Goal: Task Accomplishment & Management: Manage account settings

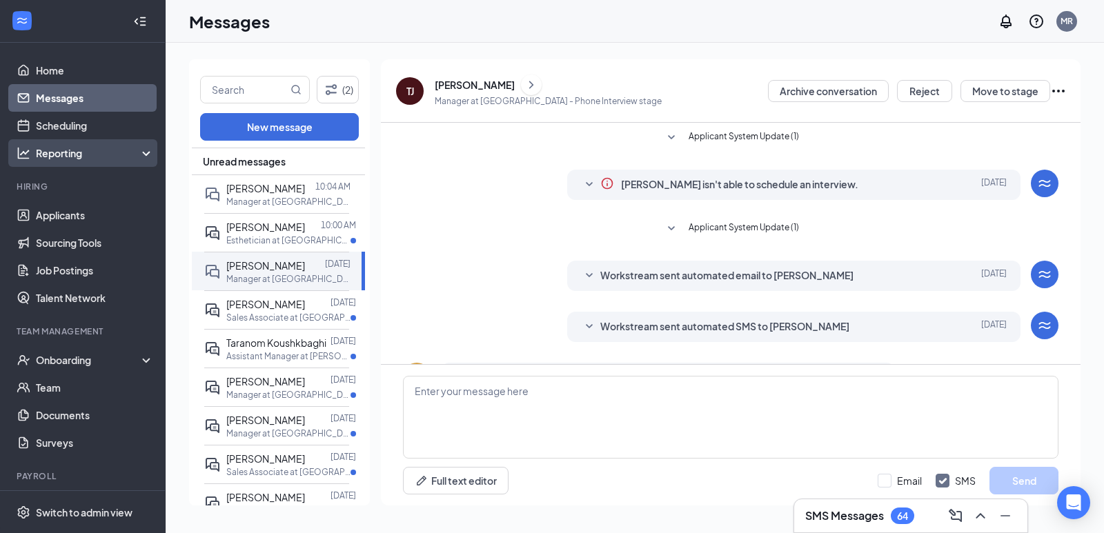
scroll to position [171, 0]
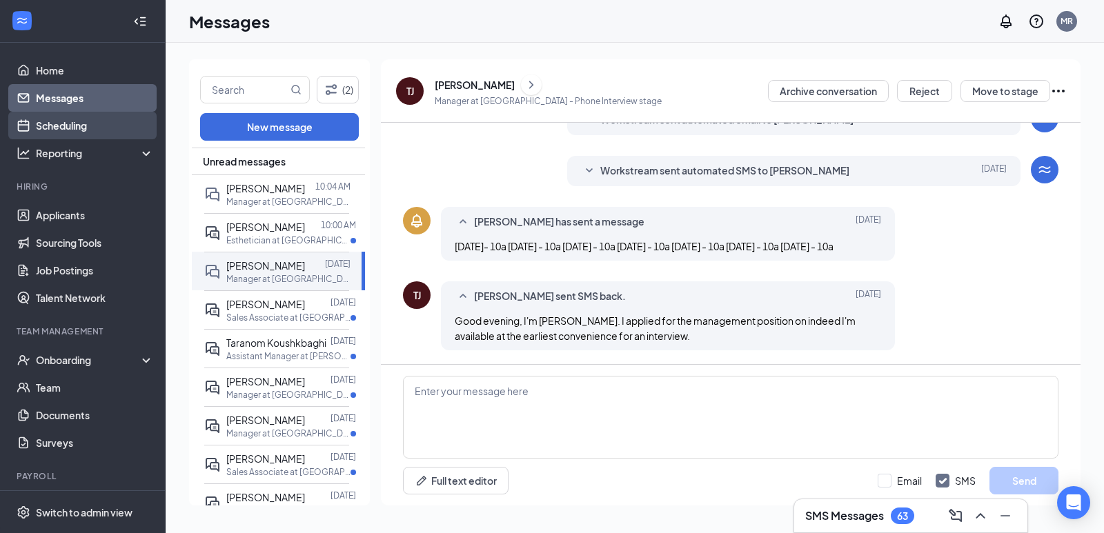
click at [78, 127] on link "Scheduling" at bounding box center [95, 126] width 118 height 28
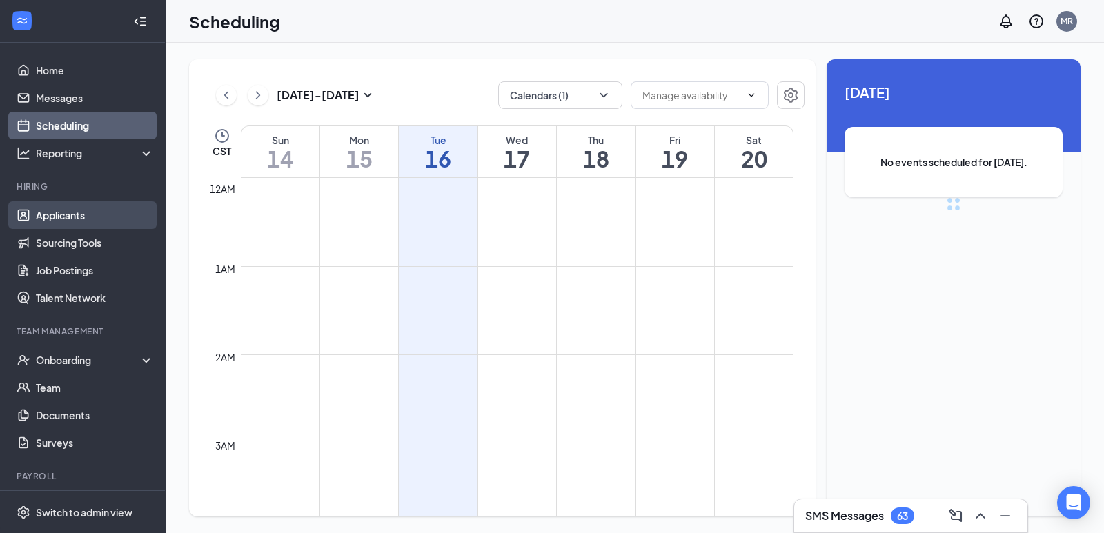
scroll to position [678, 0]
click at [77, 210] on link "Applicants" at bounding box center [95, 215] width 118 height 28
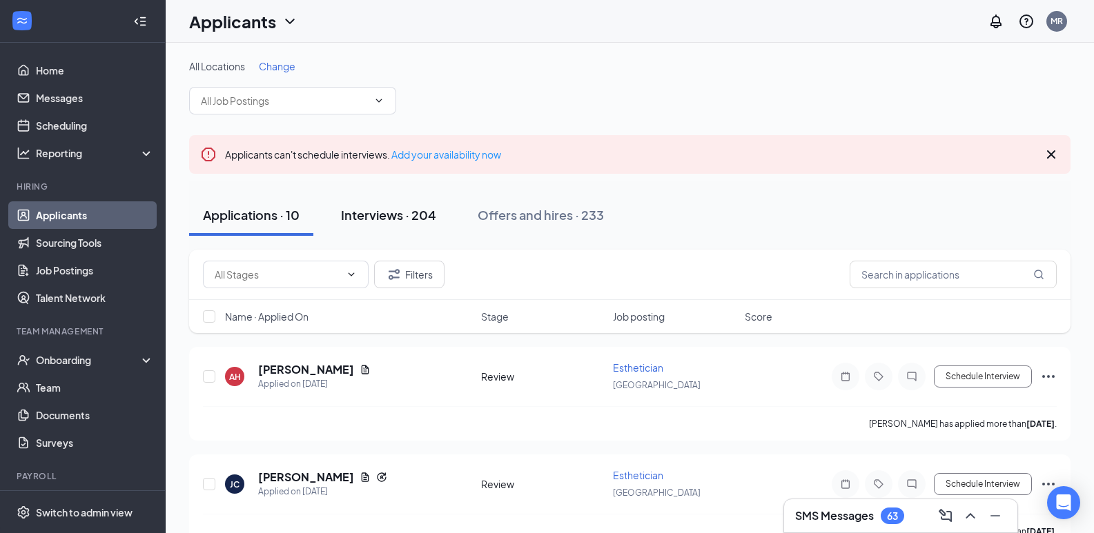
click at [412, 212] on div "Interviews · 204" at bounding box center [388, 214] width 95 height 17
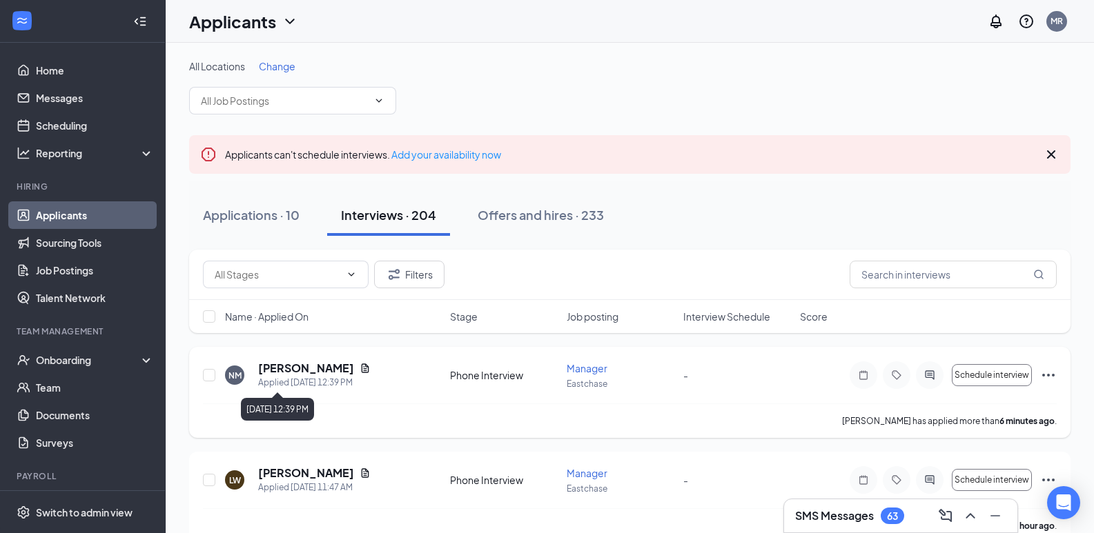
click at [285, 369] on h5 "[PERSON_NAME]" at bounding box center [306, 368] width 96 height 15
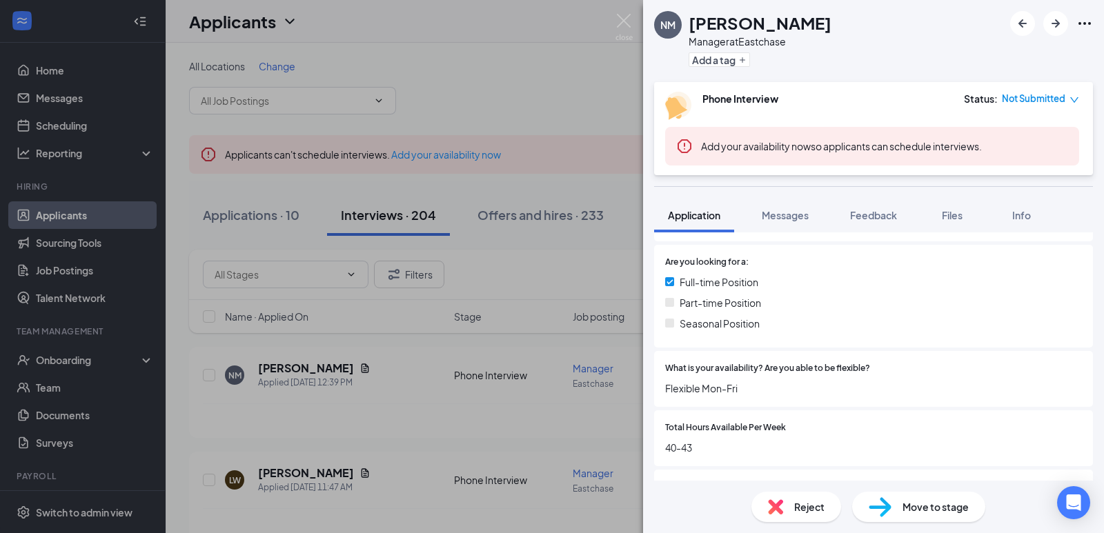
scroll to position [345, 0]
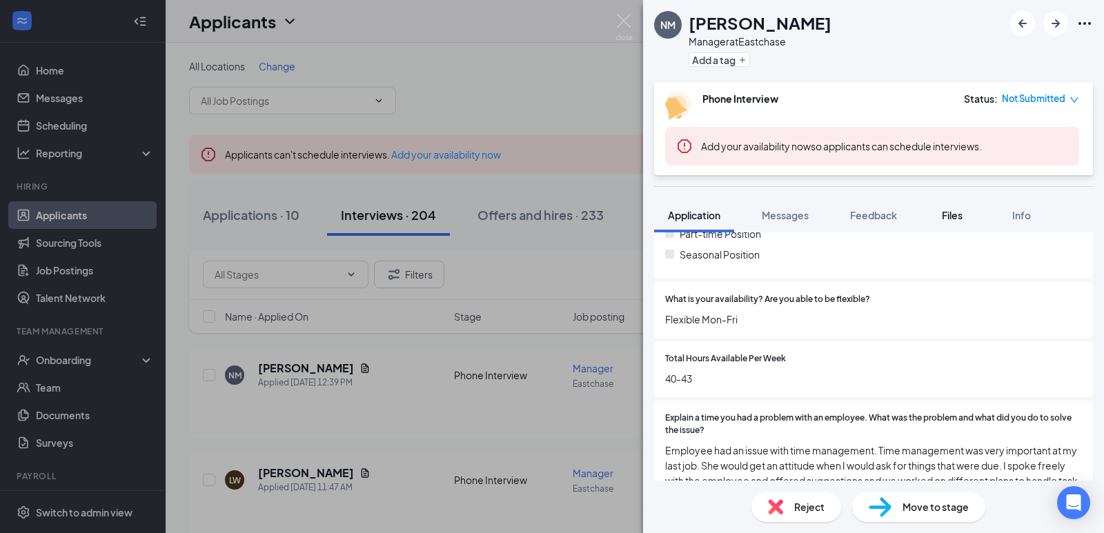
click at [951, 209] on span "Files" at bounding box center [952, 215] width 21 height 12
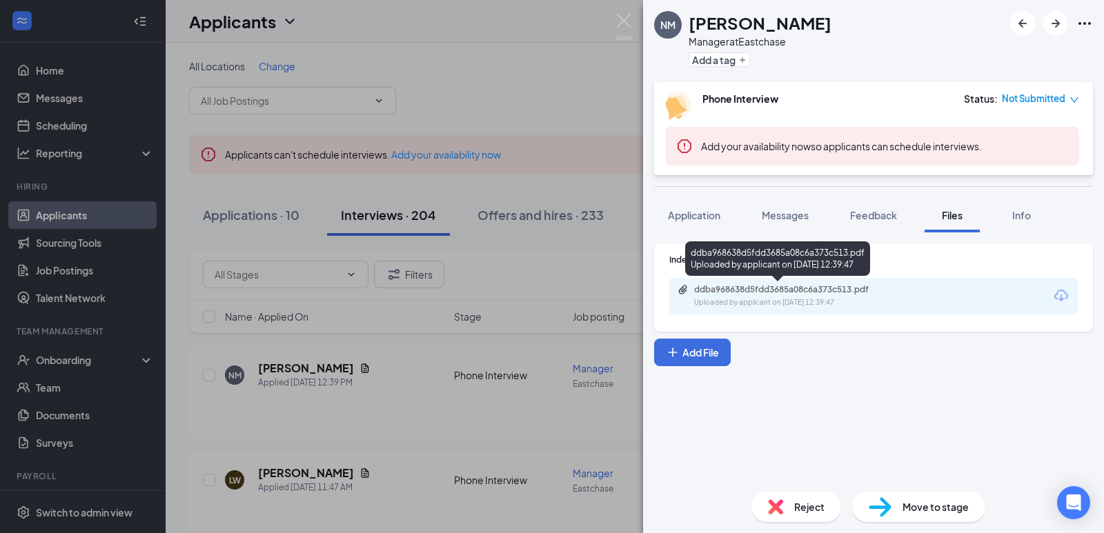
click at [855, 297] on div "ddba968638d5fdd3685a08c6a373c513.pdf Uploaded by applicant on [DATE] 12:39:47" at bounding box center [790, 296] width 224 height 24
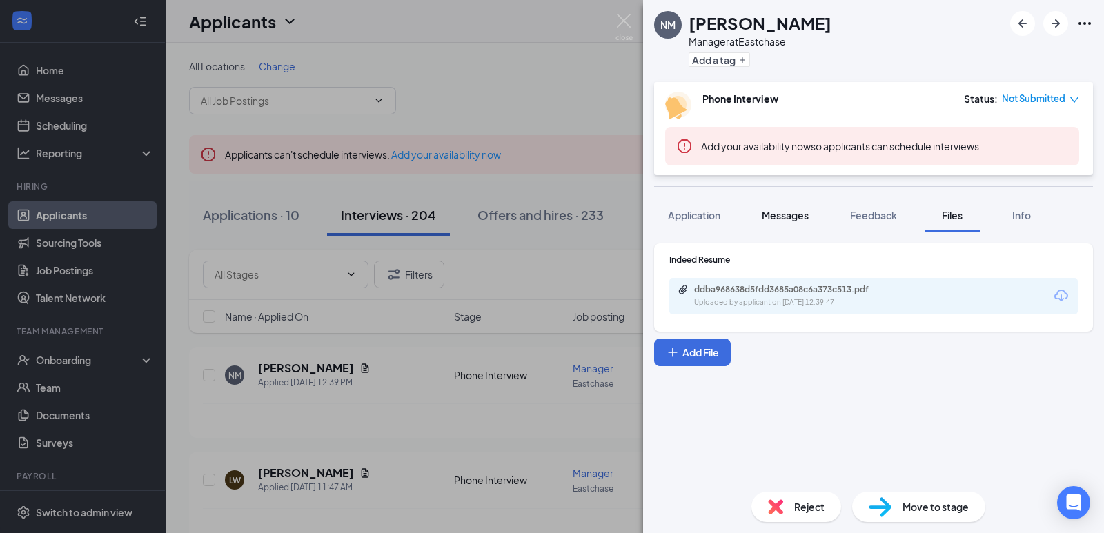
click at [787, 214] on span "Messages" at bounding box center [785, 215] width 47 height 12
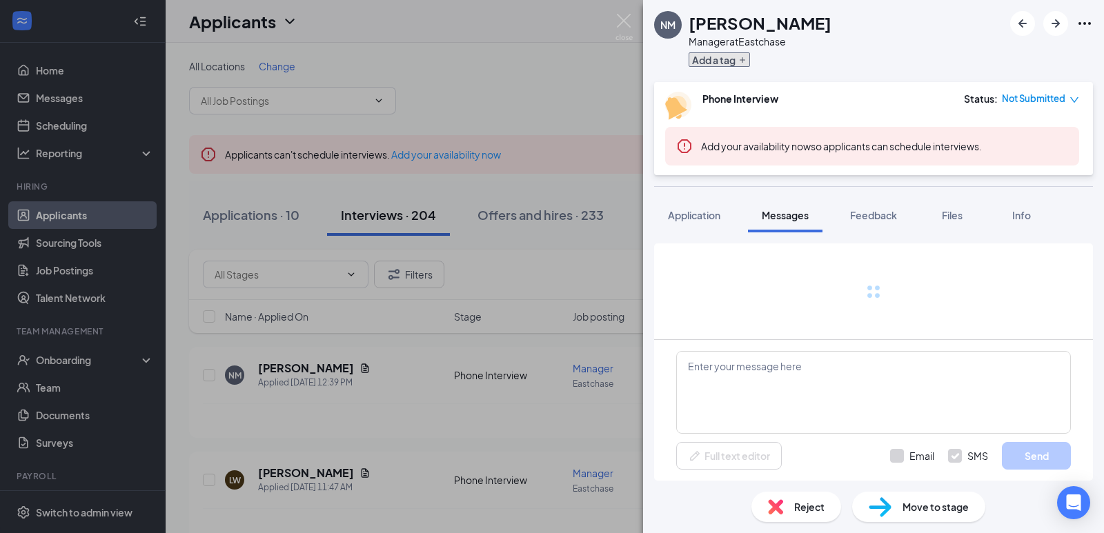
click at [740, 61] on icon "Plus" at bounding box center [742, 60] width 8 height 8
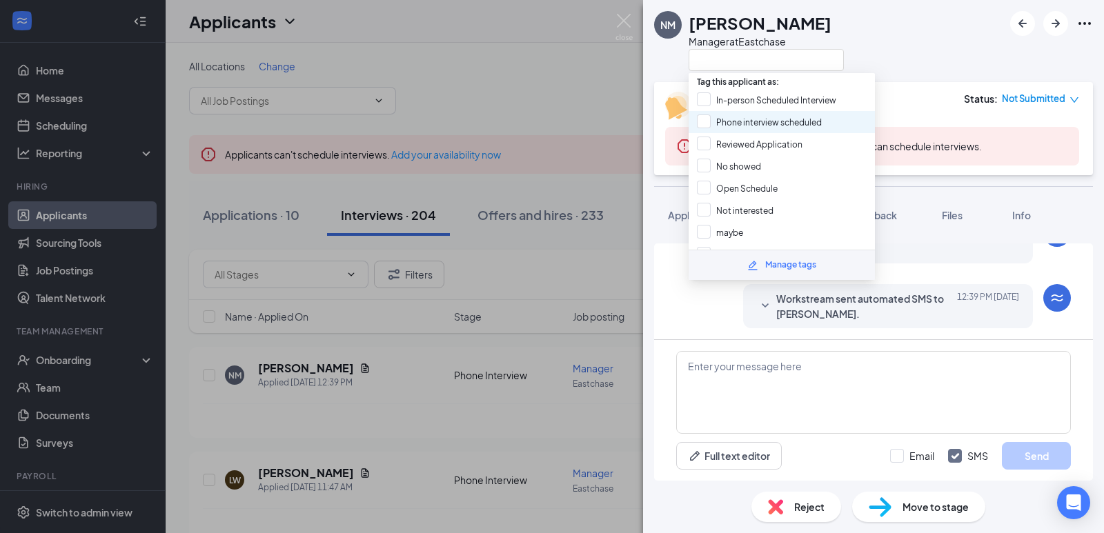
scroll to position [179, 0]
click at [703, 144] on input "Reviewed Application" at bounding box center [750, 144] width 106 height 15
checkbox input "true"
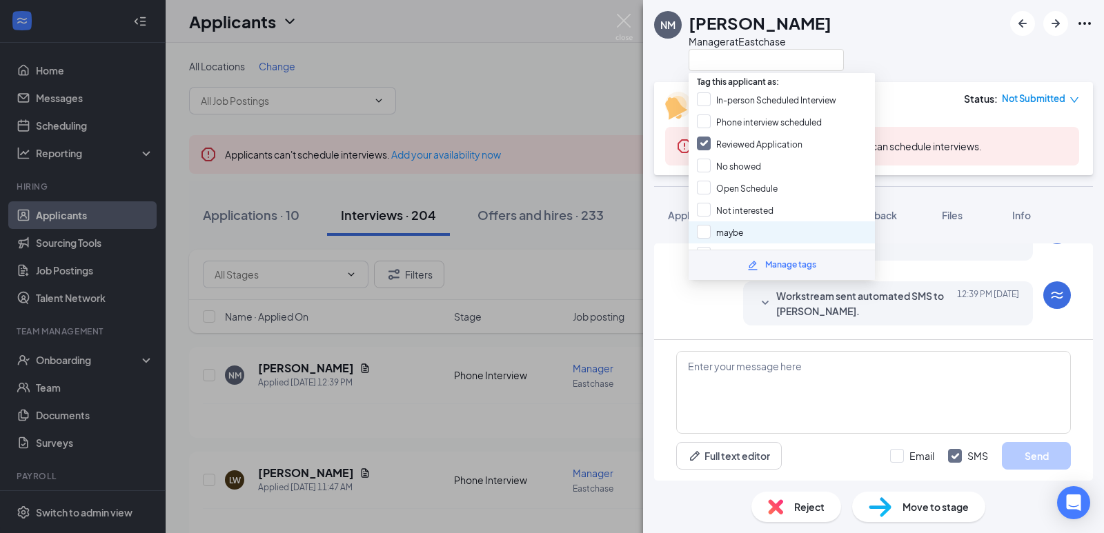
scroll to position [60, 0]
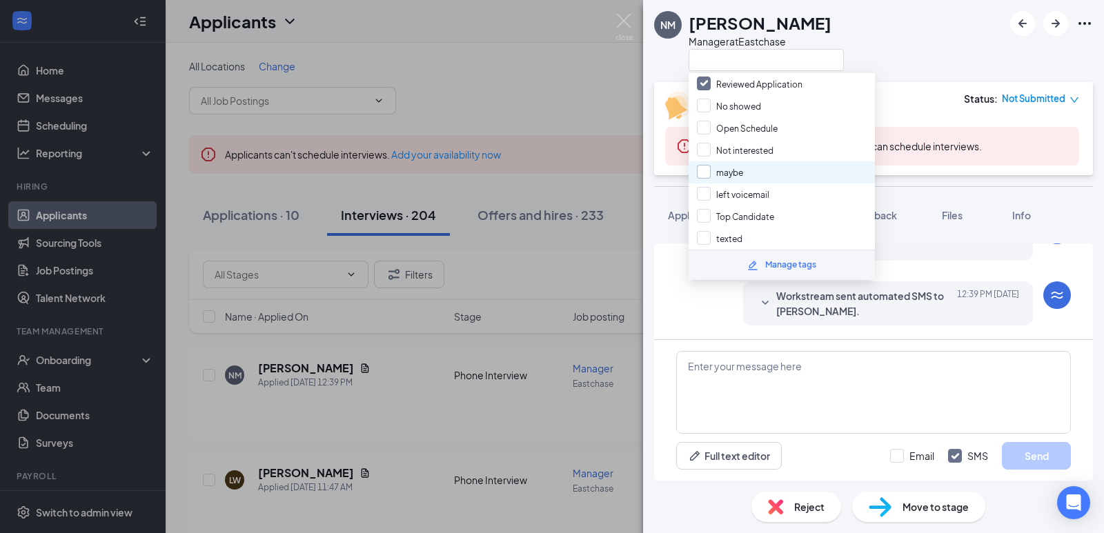
click at [702, 172] on input "maybe" at bounding box center [720, 172] width 46 height 15
checkbox input "true"
click at [903, 71] on div "NM [PERSON_NAME] Manager at [GEOGRAPHIC_DATA]" at bounding box center [873, 41] width 461 height 82
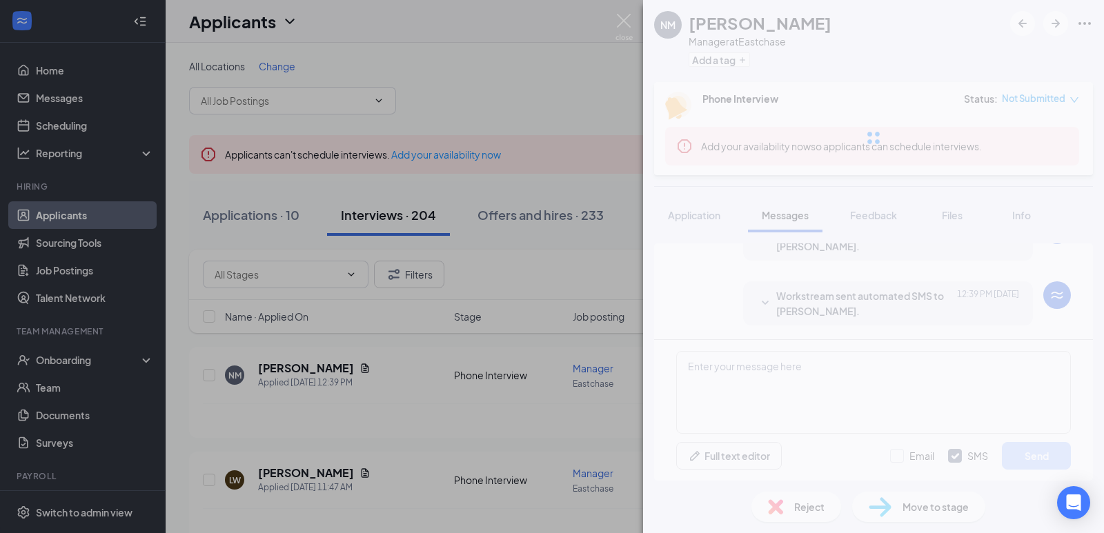
drag, startPoint x: 794, startPoint y: 388, endPoint x: 801, endPoint y: 379, distance: 10.8
click at [794, 387] on div "NM [PERSON_NAME] Manager at Eastchase Add a tag Phone Interview Status : Not Su…" at bounding box center [873, 266] width 461 height 533
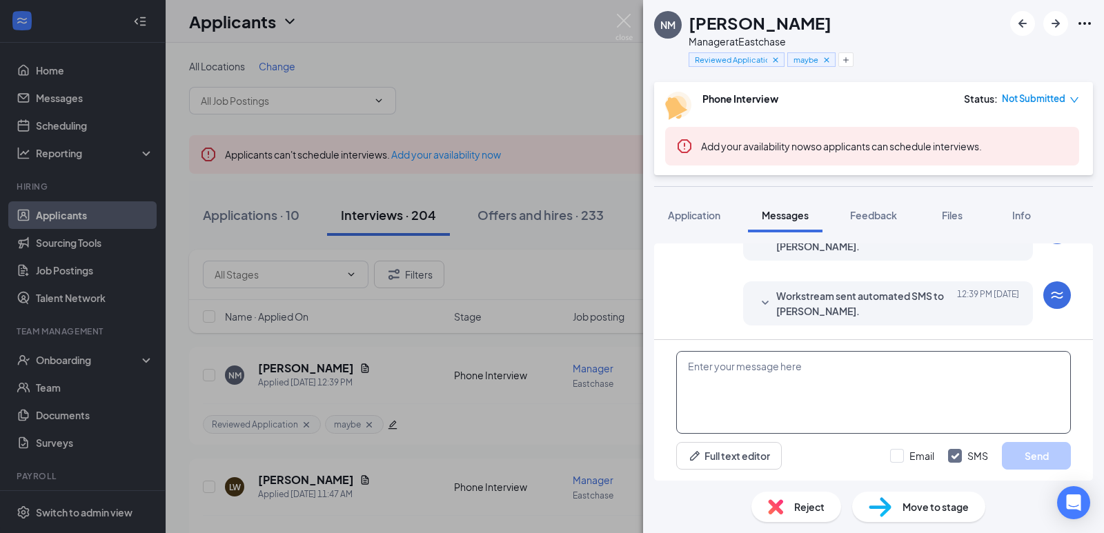
click at [774, 408] on textarea at bounding box center [873, 392] width 395 height 83
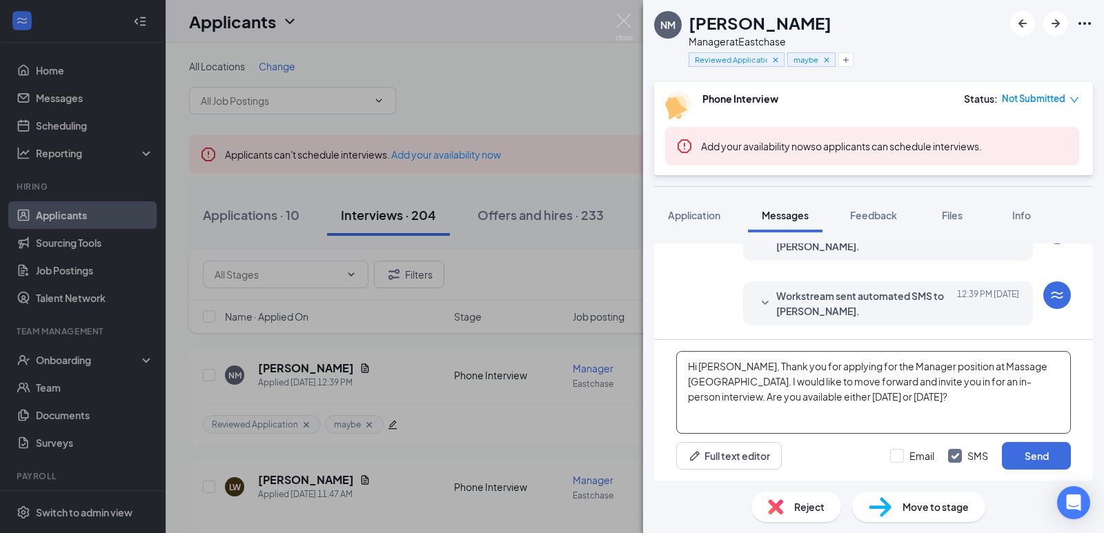
click at [708, 382] on textarea "Hi [PERSON_NAME], Thank you for applying for the Manager position at Massage [G…" at bounding box center [873, 392] width 395 height 83
type textarea "Hi [PERSON_NAME], Thank you for applying for the Manager position at Massage [G…"
click at [1052, 450] on button "Send" at bounding box center [1036, 456] width 69 height 28
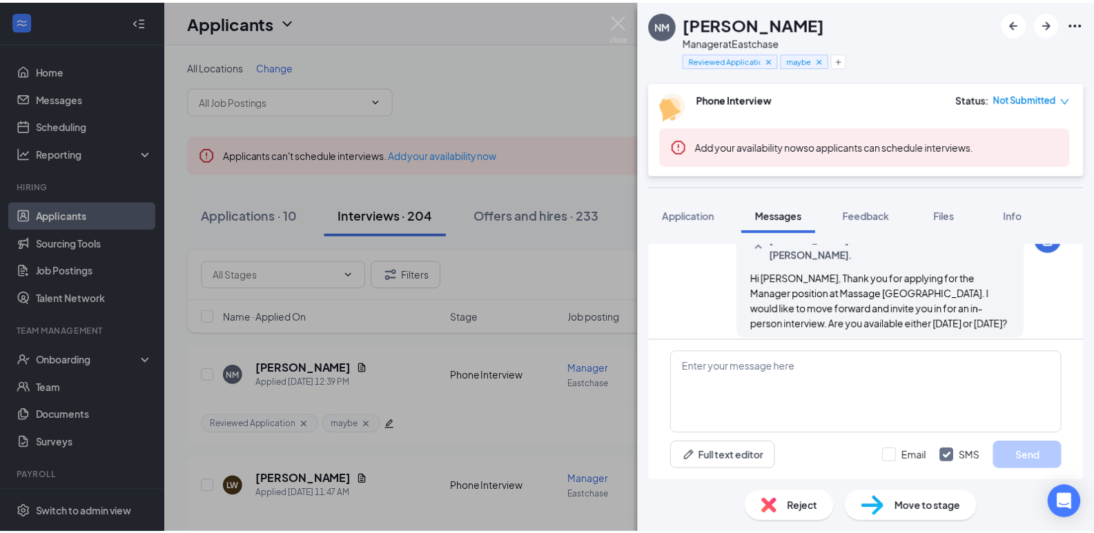
scroll to position [313, 0]
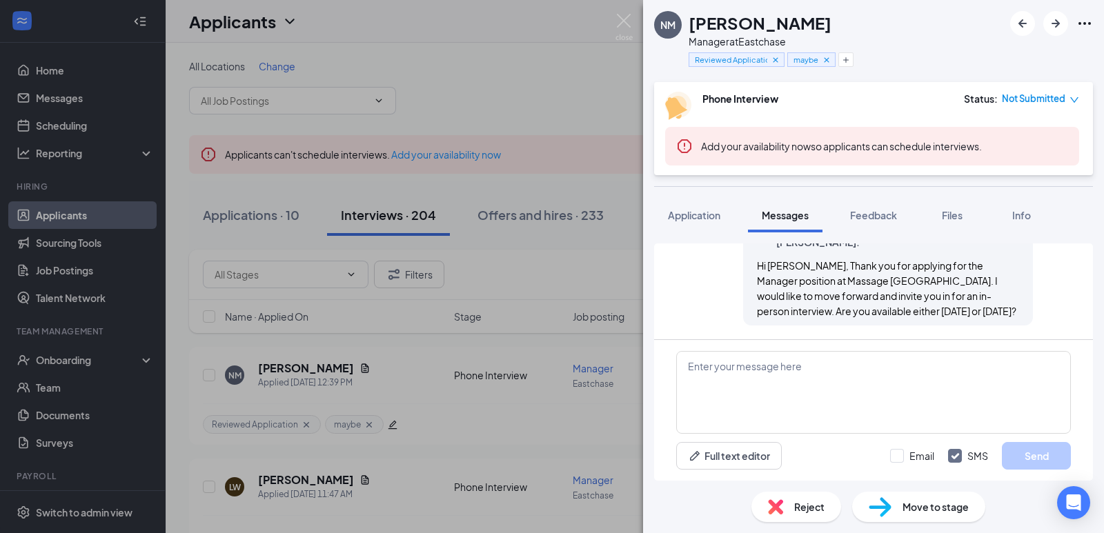
click at [634, 15] on div "NM [PERSON_NAME] Manager at Eastchase Reviewed Application maybe Phone Intervie…" at bounding box center [552, 266] width 1104 height 533
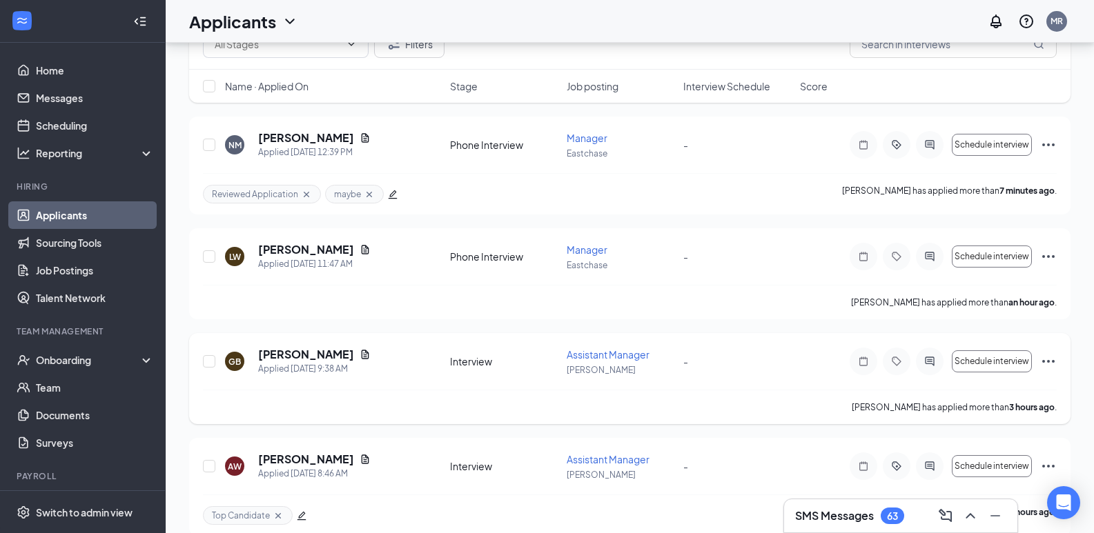
scroll to position [276, 0]
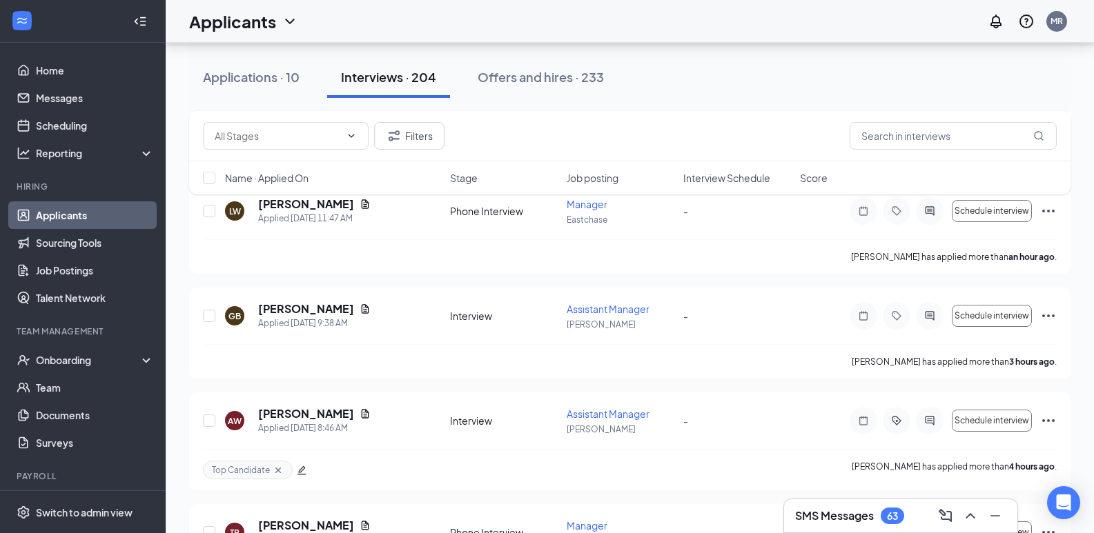
click at [282, 204] on div "Filters Name · Applied On Stage Job posting Interview Schedule Score" at bounding box center [629, 159] width 881 height 97
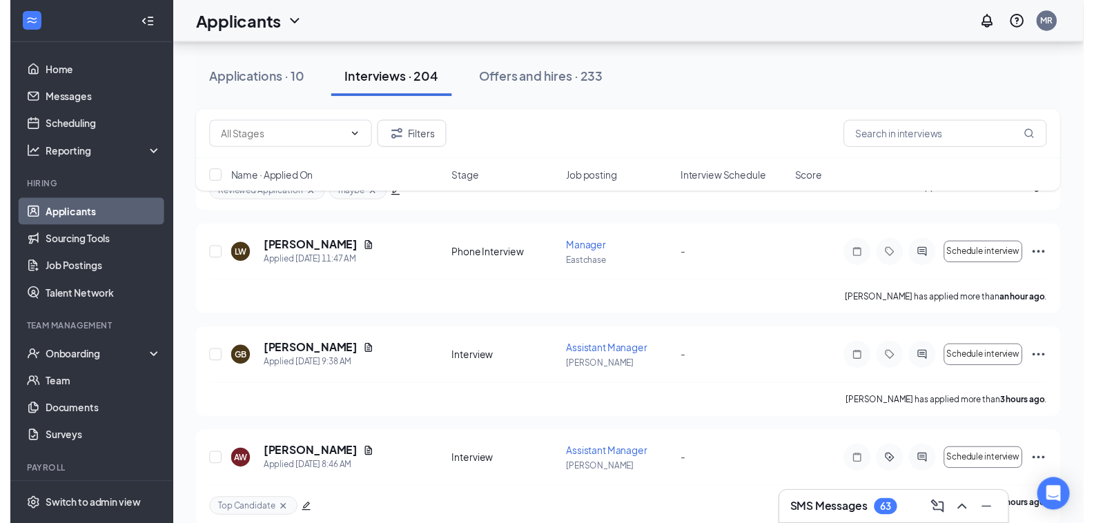
scroll to position [207, 0]
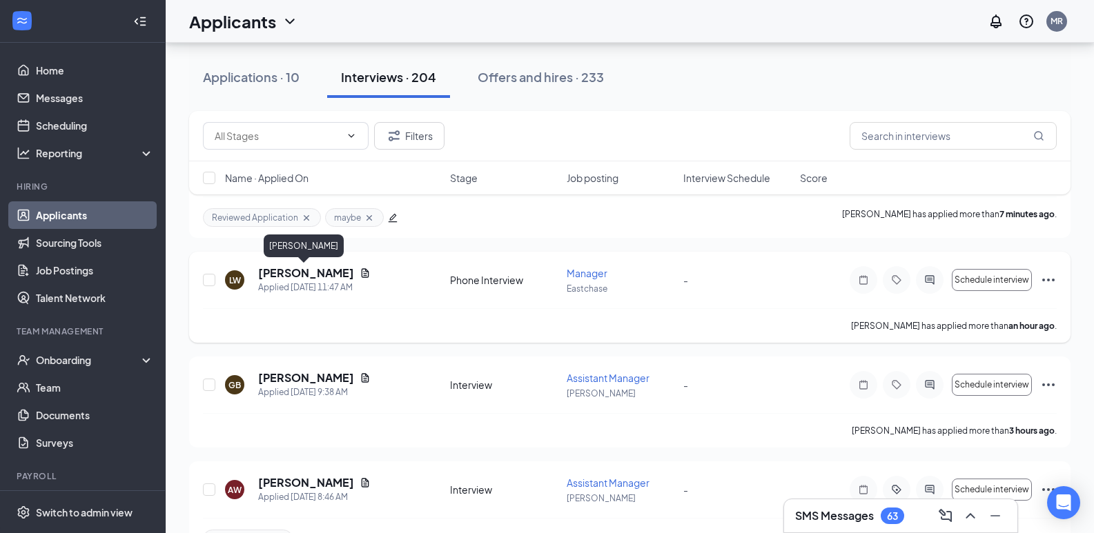
click at [314, 268] on h5 "[PERSON_NAME]" at bounding box center [306, 273] width 96 height 15
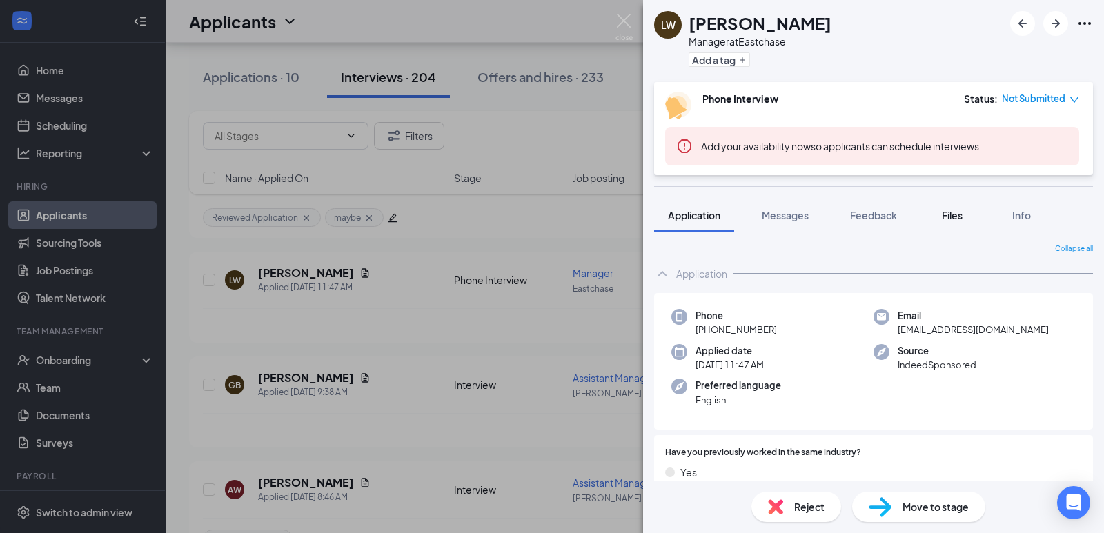
click at [951, 217] on span "Files" at bounding box center [952, 215] width 21 height 12
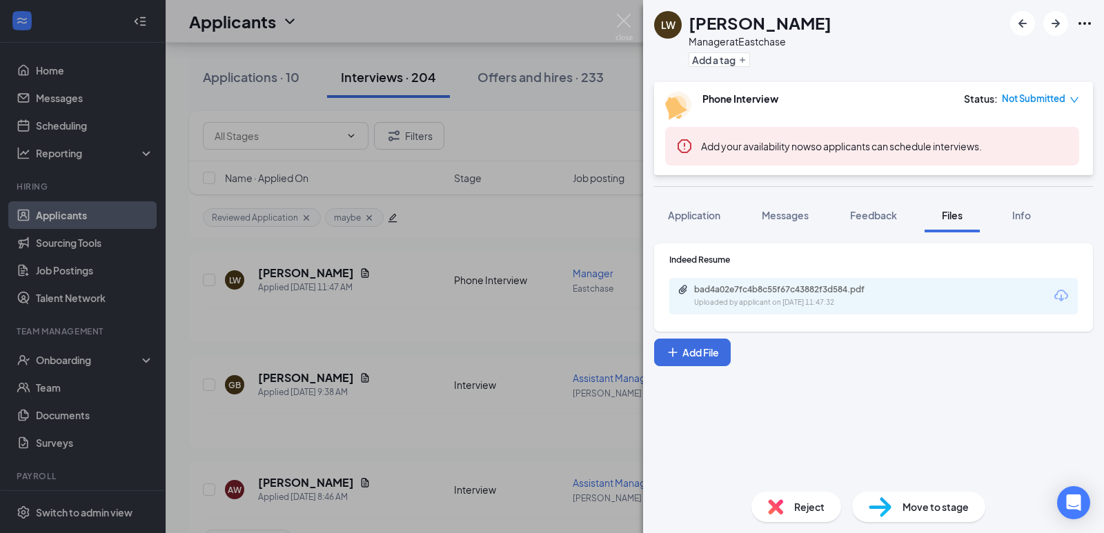
click at [793, 298] on div "Uploaded by applicant on [DATE] 11:47:32" at bounding box center [797, 302] width 207 height 11
click at [633, 20] on div "LW [PERSON_NAME] Manager at Eastchase Add a tag Phone Interview Status : Not Su…" at bounding box center [552, 266] width 1104 height 533
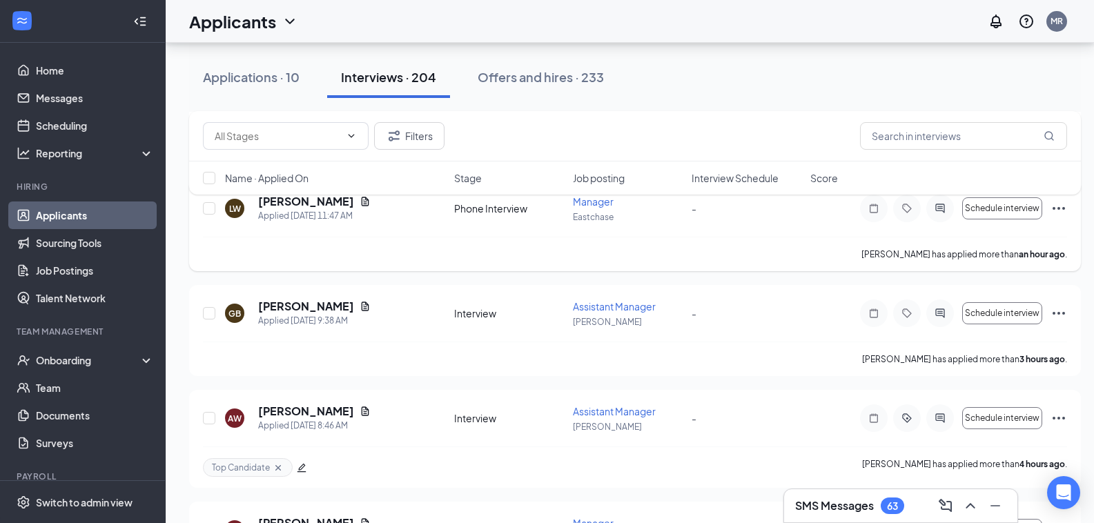
scroll to position [414, 0]
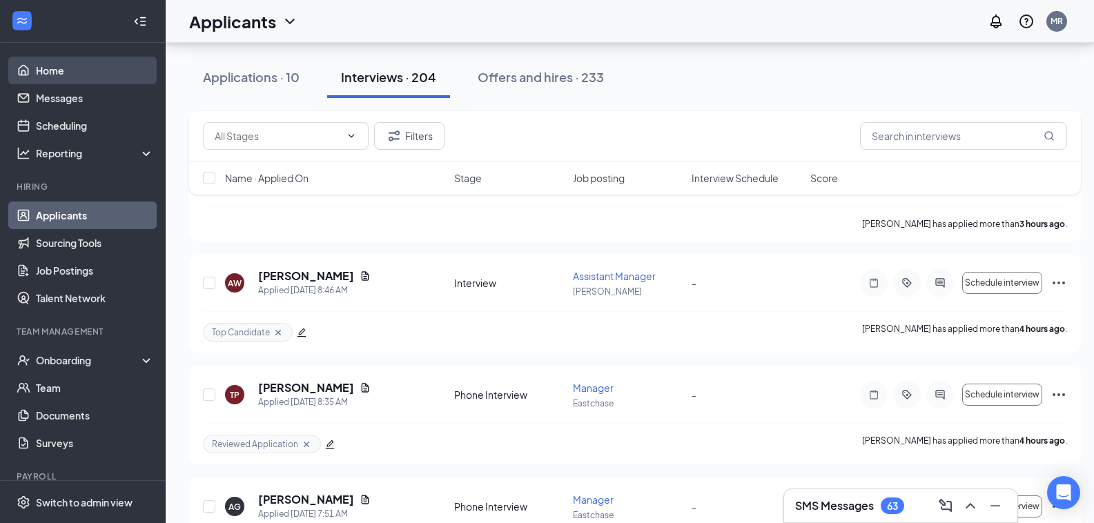
click at [112, 65] on link "Home" at bounding box center [95, 71] width 118 height 28
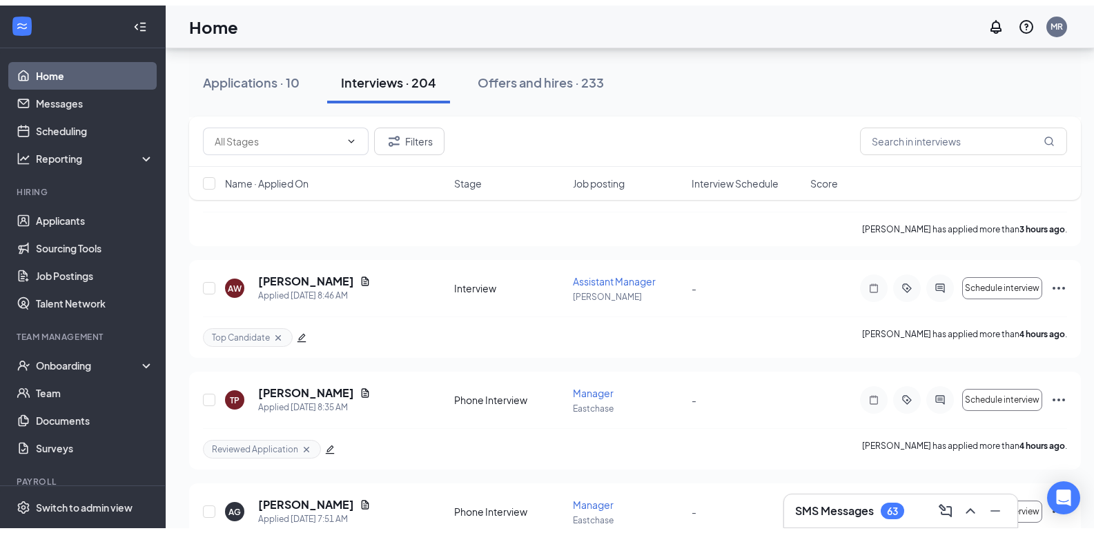
scroll to position [29, 0]
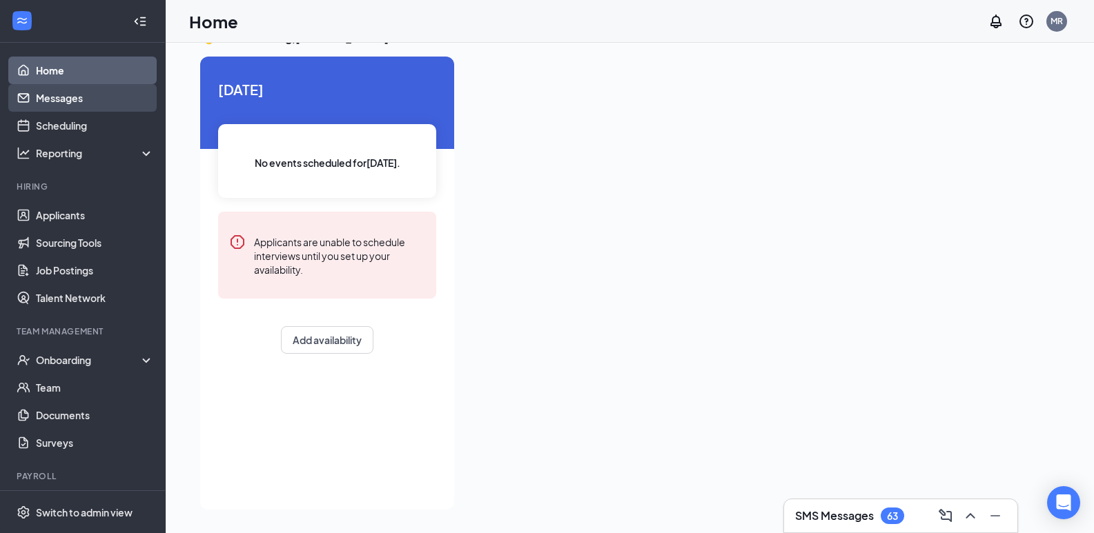
click at [86, 101] on link "Messages" at bounding box center [95, 98] width 118 height 28
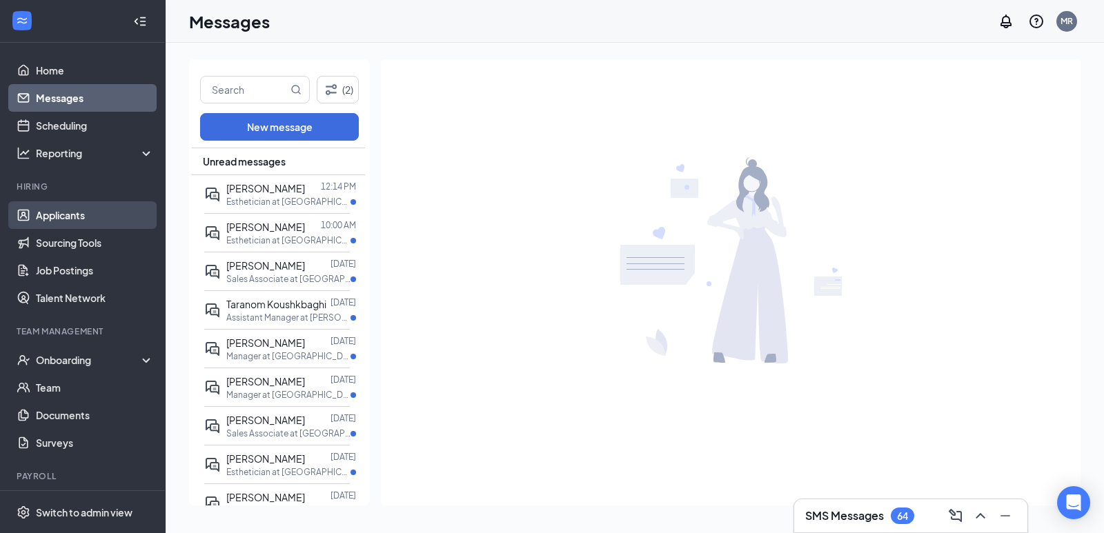
click at [68, 215] on link "Applicants" at bounding box center [95, 215] width 118 height 28
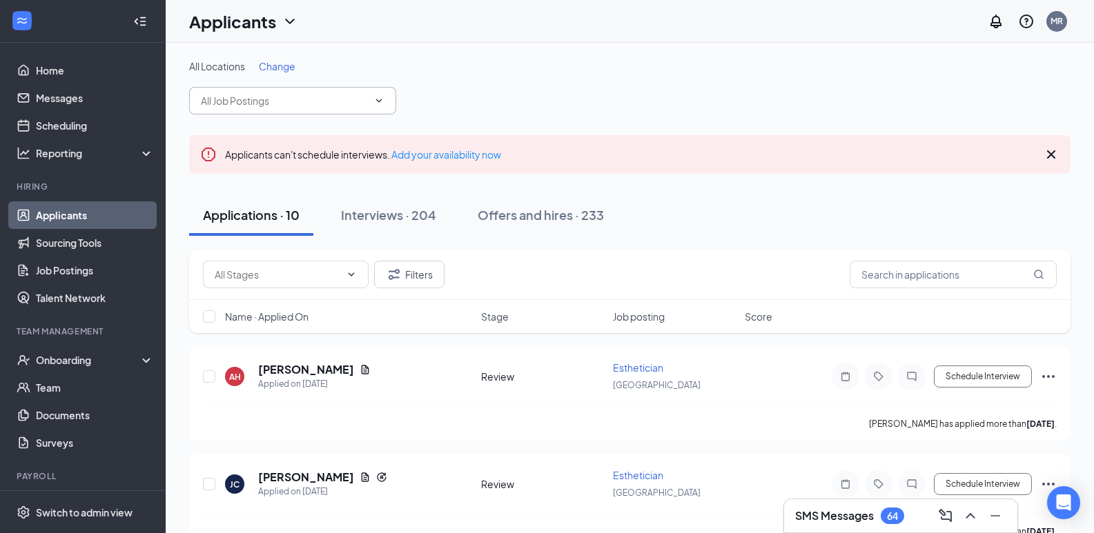
click at [276, 99] on input "text" at bounding box center [284, 100] width 167 height 15
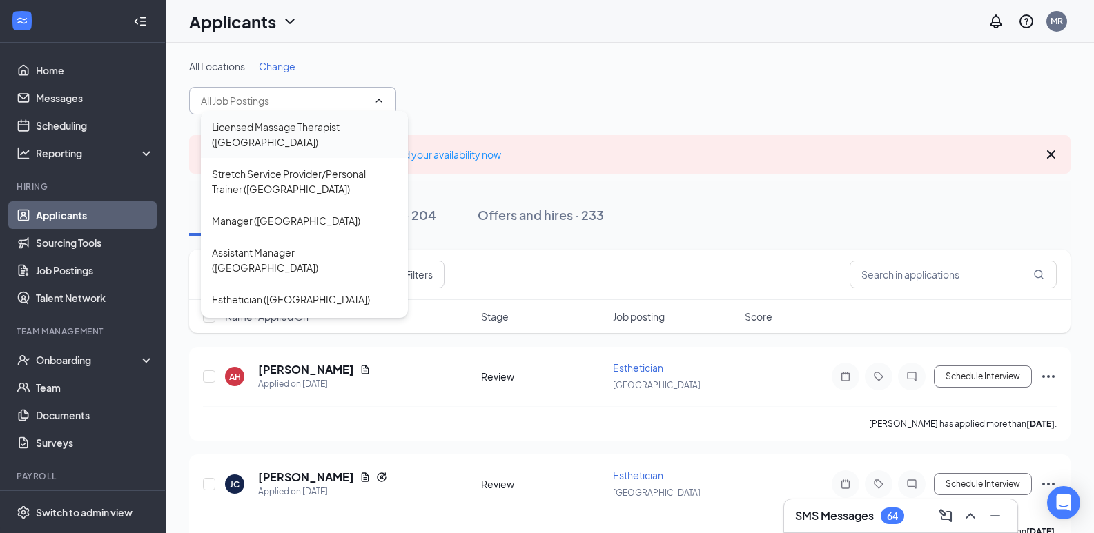
click at [272, 130] on div "Licensed Massage Therapist ([GEOGRAPHIC_DATA])" at bounding box center [304, 134] width 185 height 30
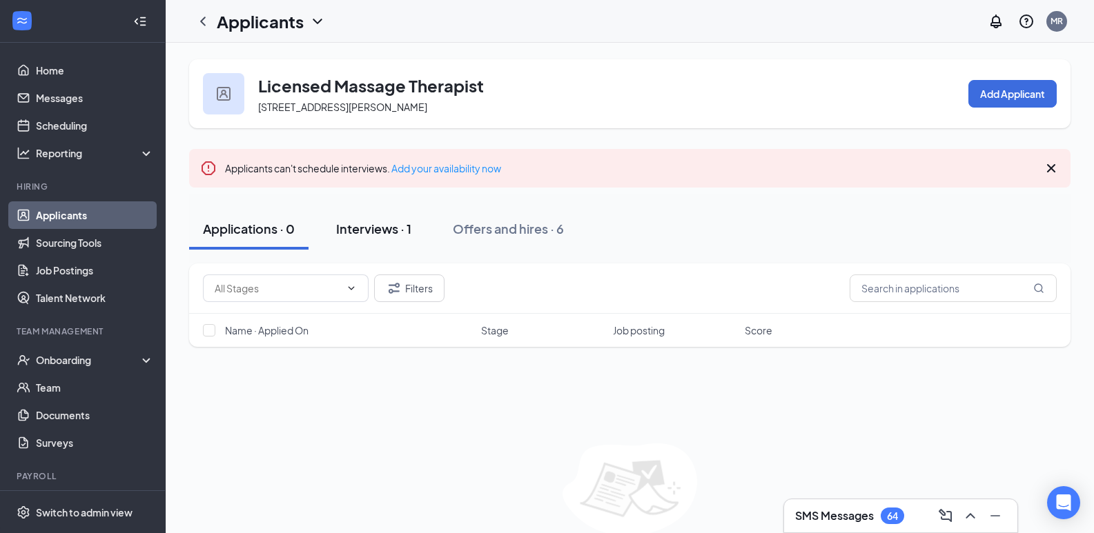
click at [393, 231] on div "Interviews · 1" at bounding box center [373, 228] width 75 height 17
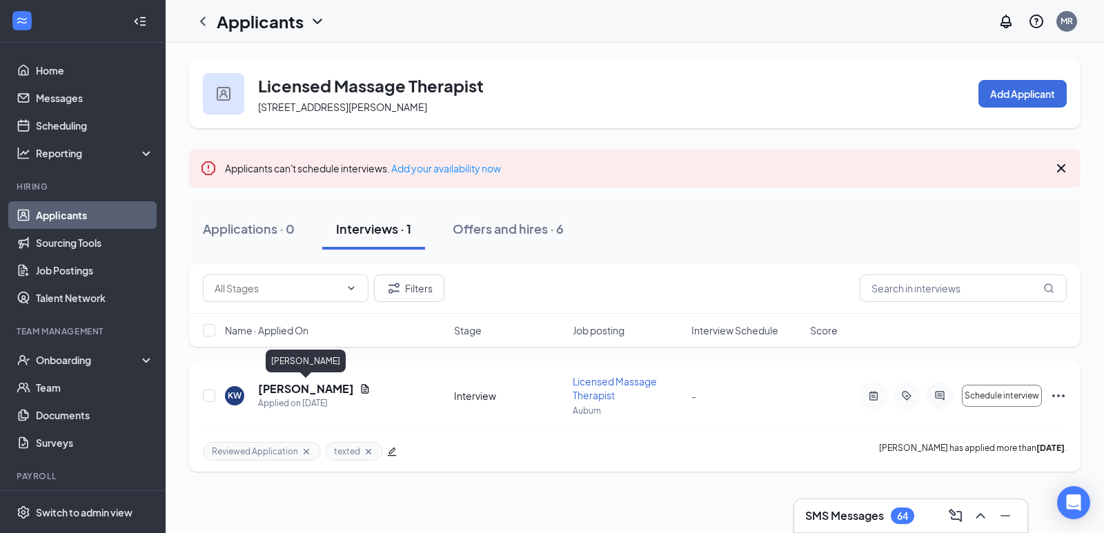
click at [322, 389] on h5 "[PERSON_NAME]" at bounding box center [306, 389] width 96 height 15
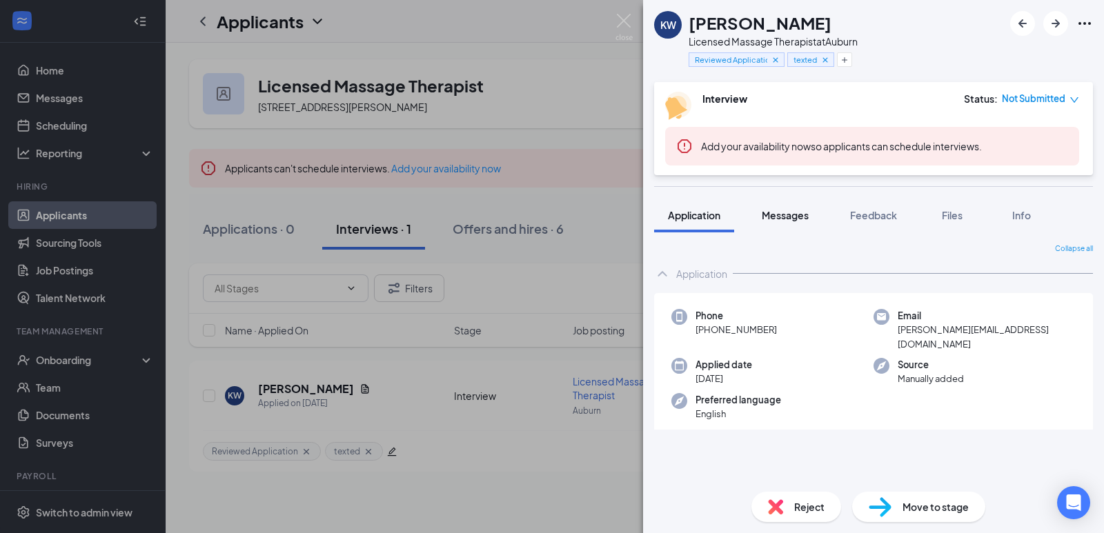
click at [786, 217] on span "Messages" at bounding box center [785, 215] width 47 height 12
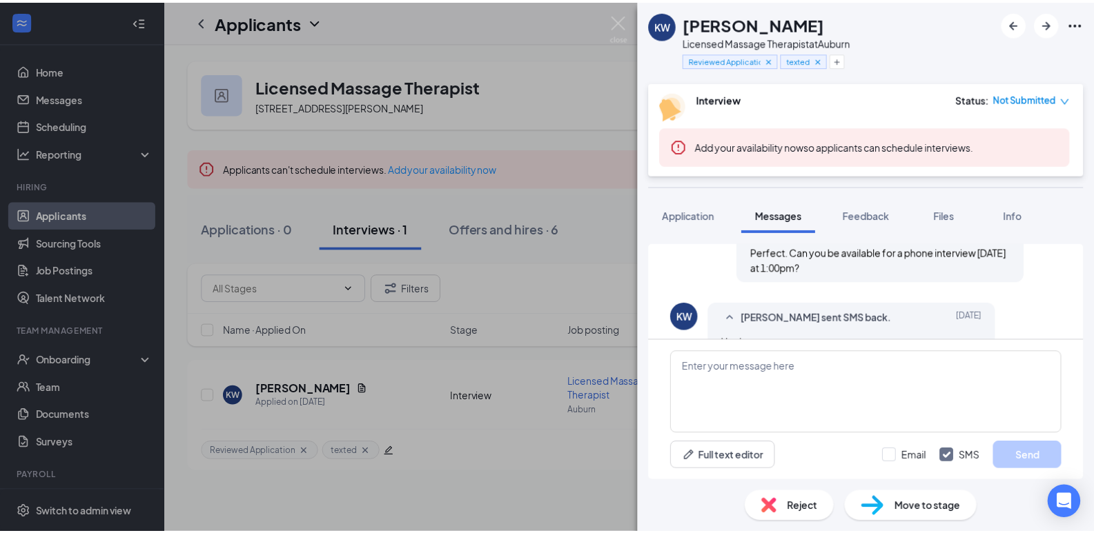
scroll to position [725, 0]
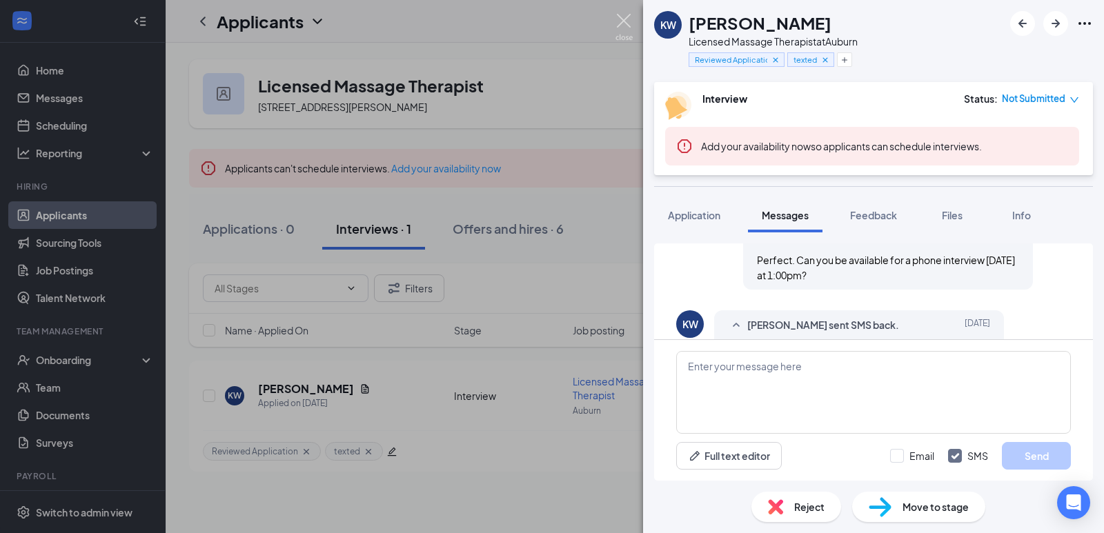
drag, startPoint x: 620, startPoint y: 23, endPoint x: 631, endPoint y: 45, distance: 24.4
click at [621, 22] on img at bounding box center [623, 27] width 17 height 27
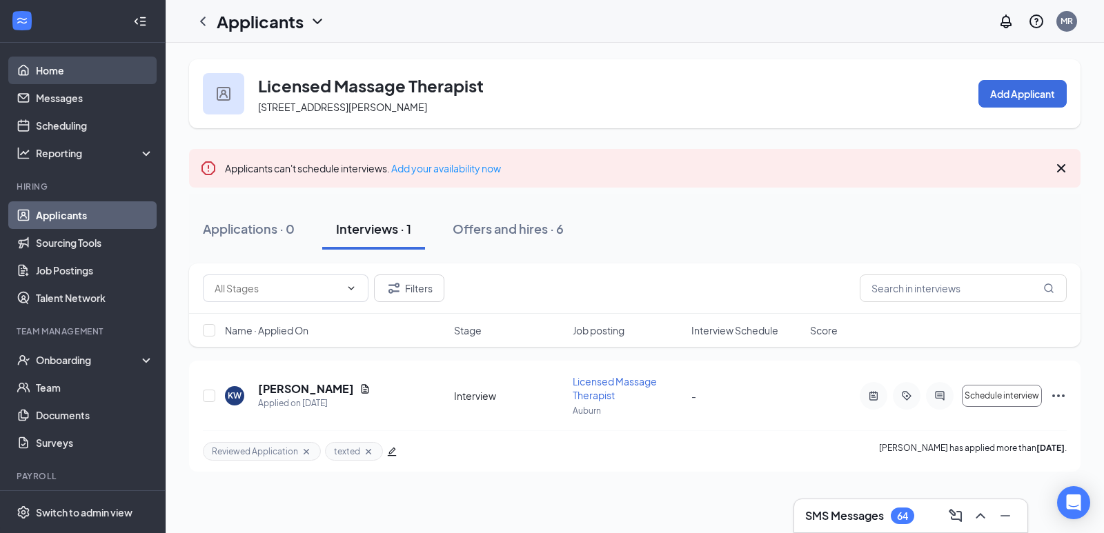
click at [92, 74] on link "Home" at bounding box center [95, 71] width 118 height 28
